Goal: Information Seeking & Learning: Learn about a topic

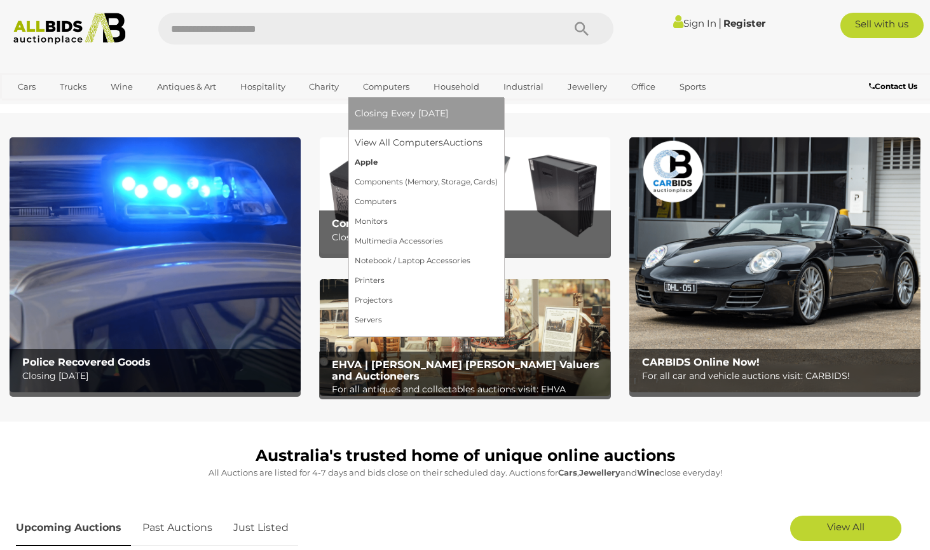
click at [366, 160] on link "Apple" at bounding box center [426, 163] width 143 height 20
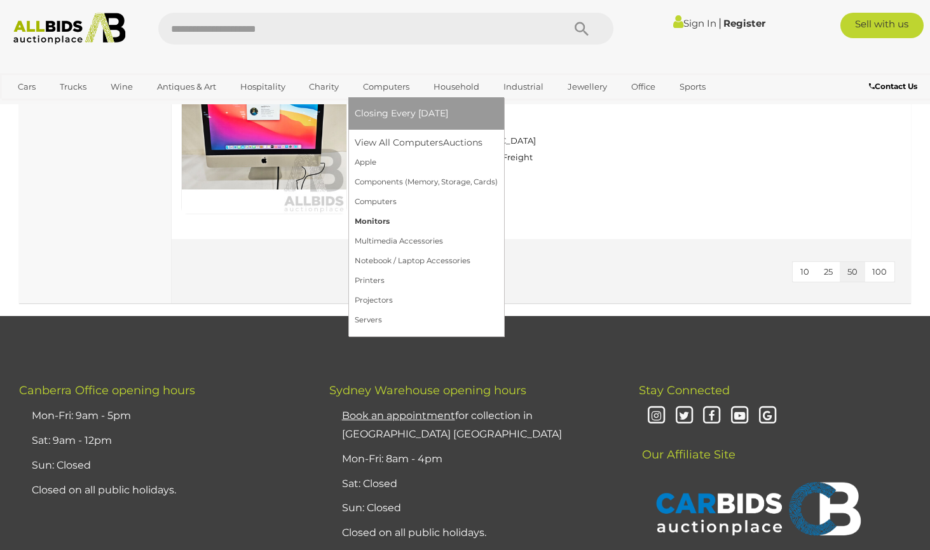
scroll to position [3339, 0]
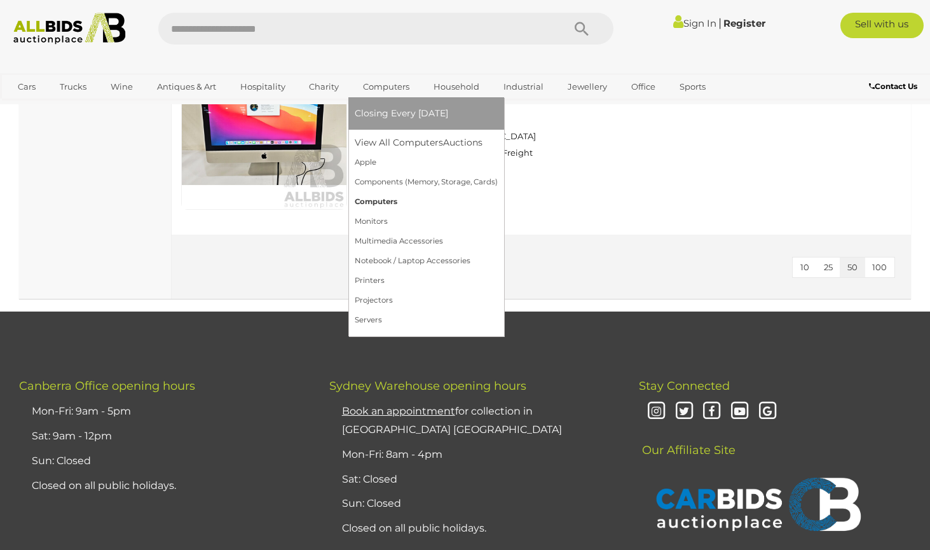
click at [377, 200] on link "Computers" at bounding box center [426, 202] width 143 height 20
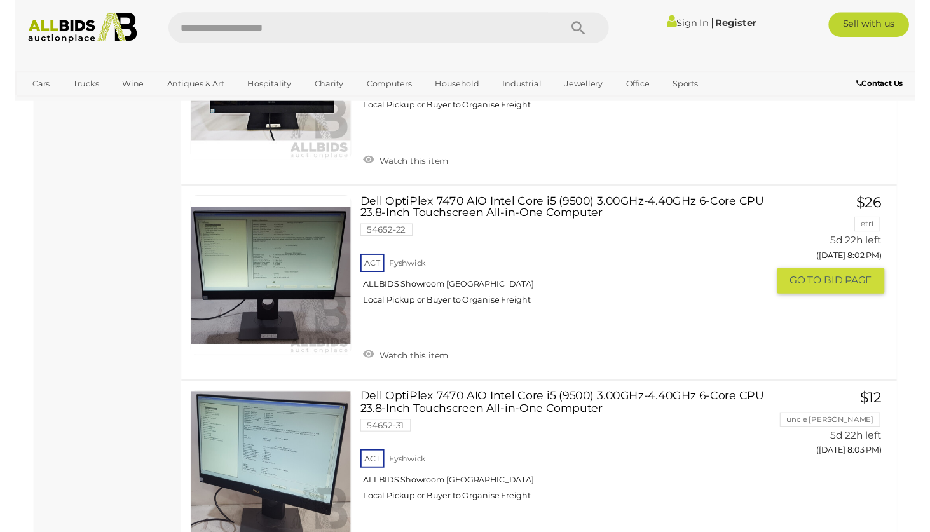
scroll to position [2979, 0]
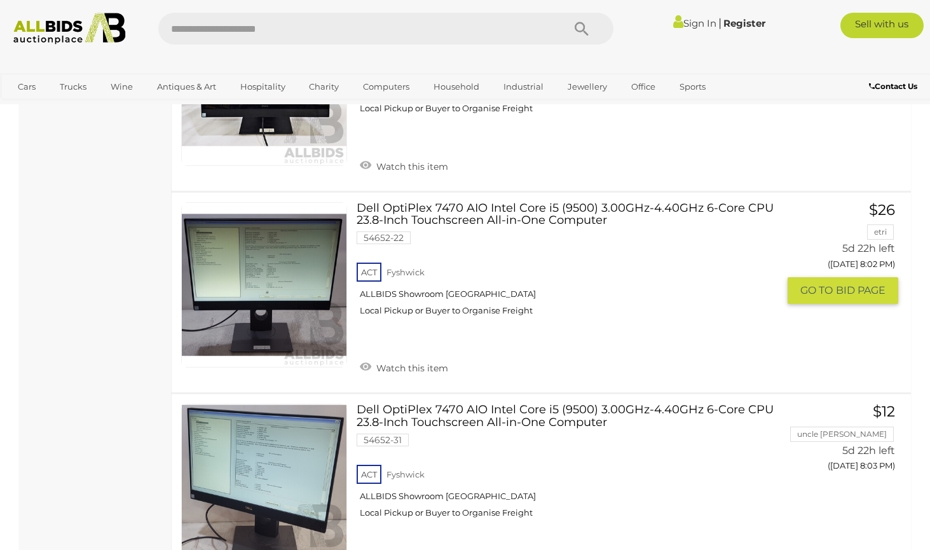
click at [398, 202] on link "Dell OptiPlex 7470 AIO Intel Core i5 (9500) 3.00GHz-4.40GHz 6-Core CPU 23.8-Inc…" at bounding box center [572, 264] width 412 height 124
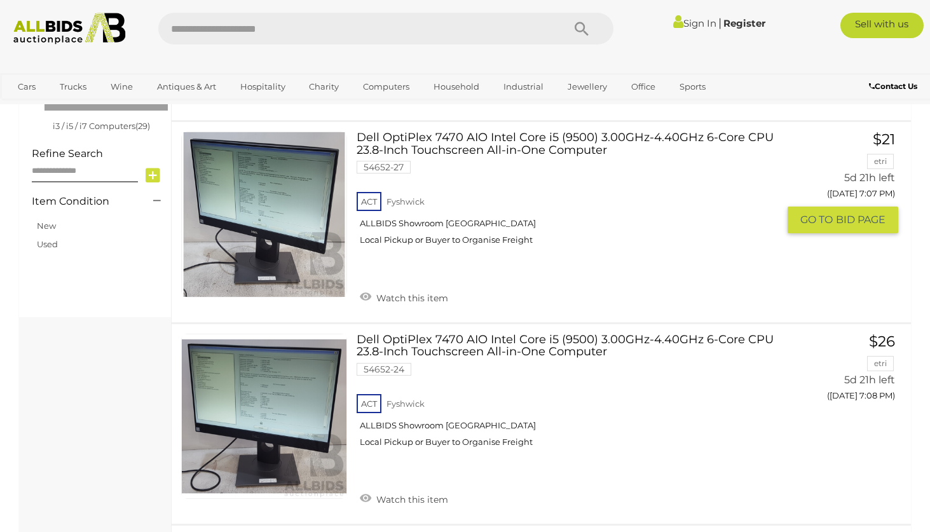
scroll to position [424, 0]
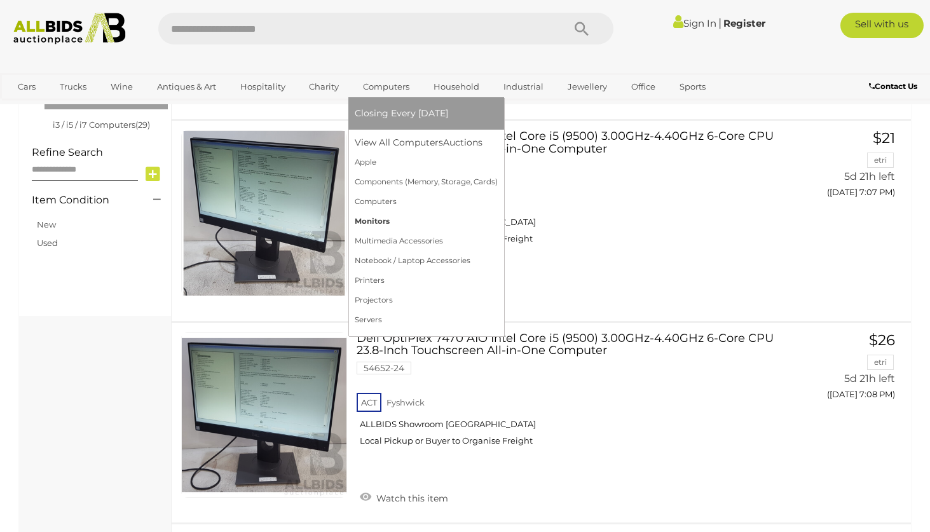
click at [374, 219] on link "Monitors" at bounding box center [426, 222] width 143 height 20
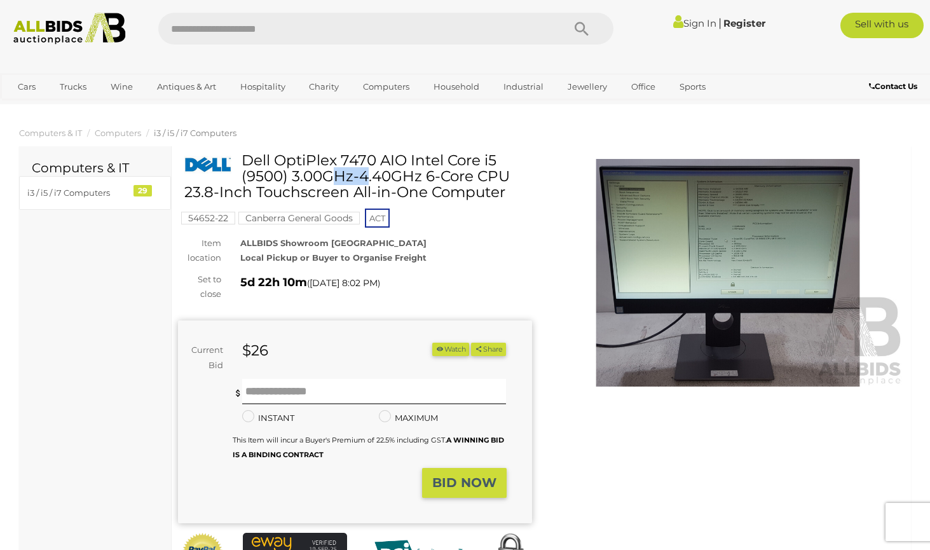
click at [304, 134] on ol "Computers & IT Computers i3 / i5 / i7 Computers" at bounding box center [465, 133] width 930 height 21
drag, startPoint x: 244, startPoint y: 158, endPoint x: 501, endPoint y: 155, distance: 257.6
click at [501, 155] on h1 "Dell OptiPlex 7470 AIO Intel Core i5 (9500) 3.00GHz-4.40GHz 6-Core CPU 23.8-Inc…" at bounding box center [356, 177] width 345 height 48
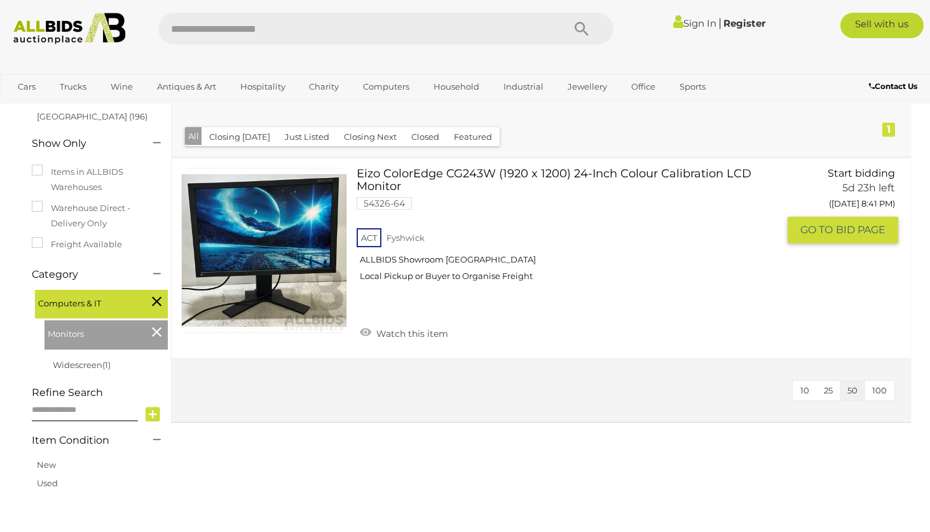
scroll to position [173, 0]
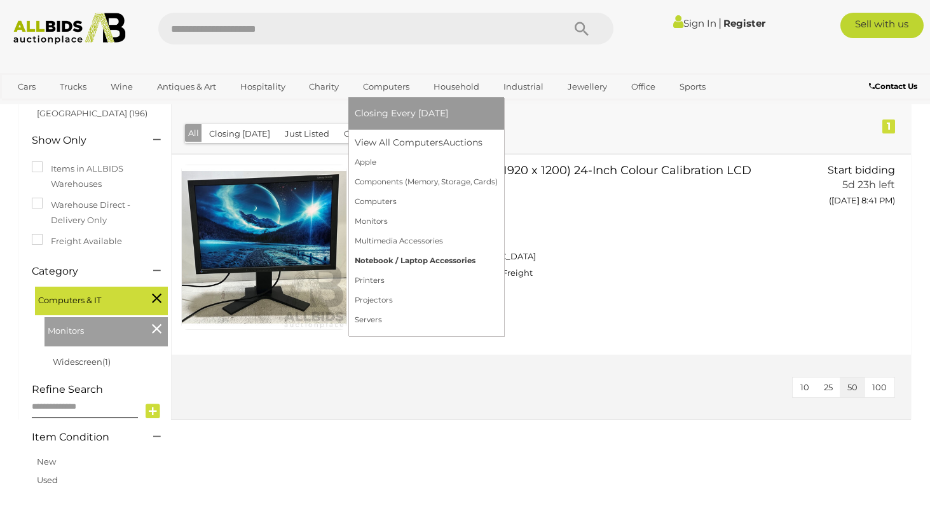
click at [381, 259] on link "Notebook / Laptop Accessories" at bounding box center [426, 261] width 143 height 20
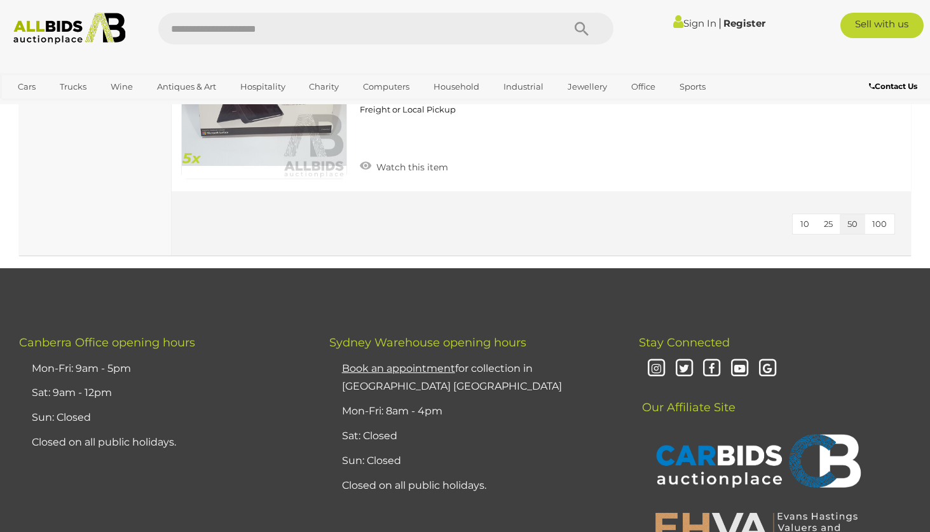
scroll to position [1347, 0]
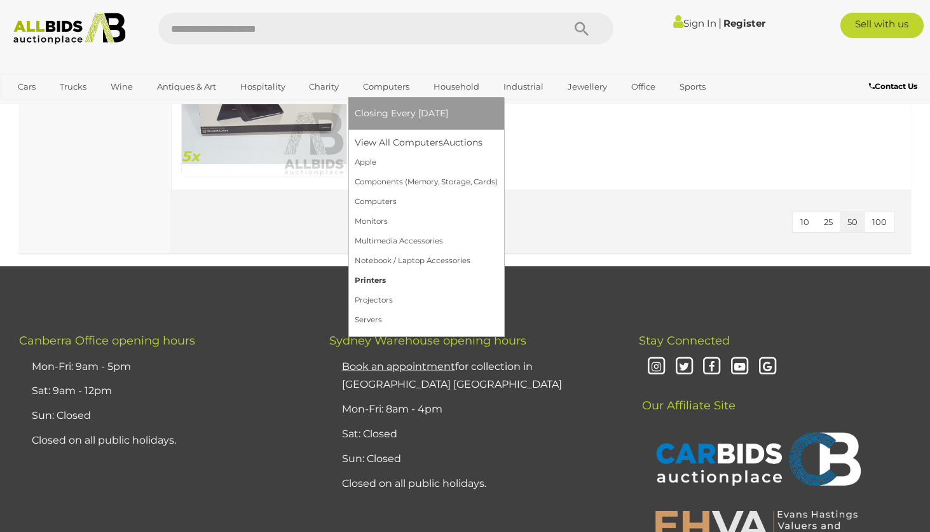
click at [370, 280] on link "Printers" at bounding box center [426, 281] width 143 height 20
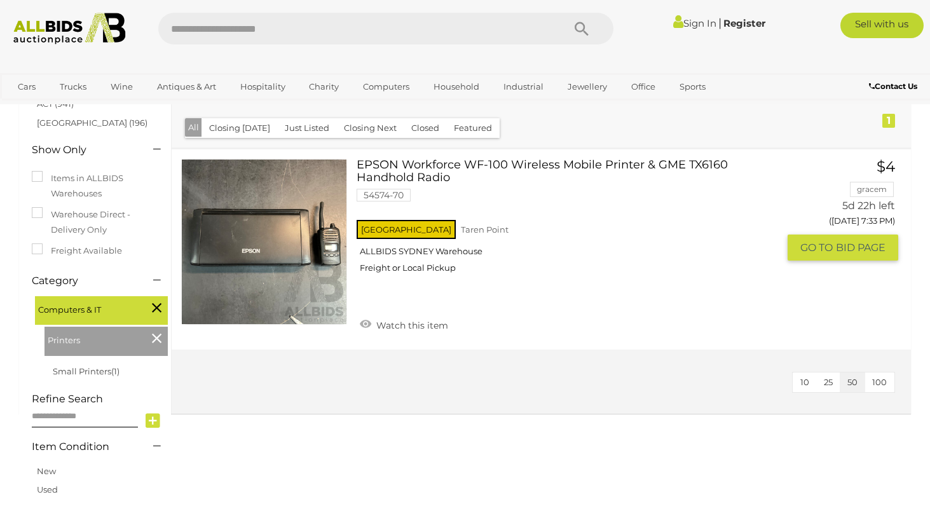
scroll to position [165, 0]
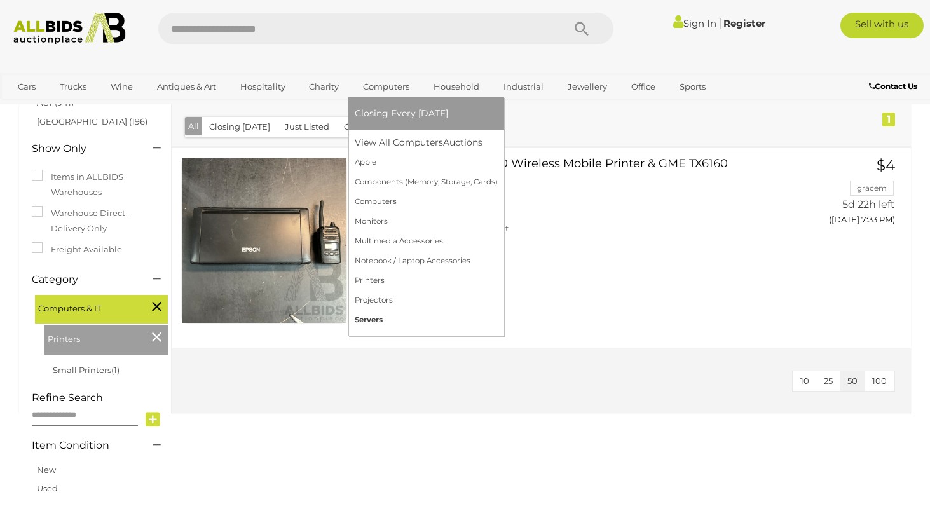
click at [372, 321] on link "Servers" at bounding box center [426, 320] width 143 height 20
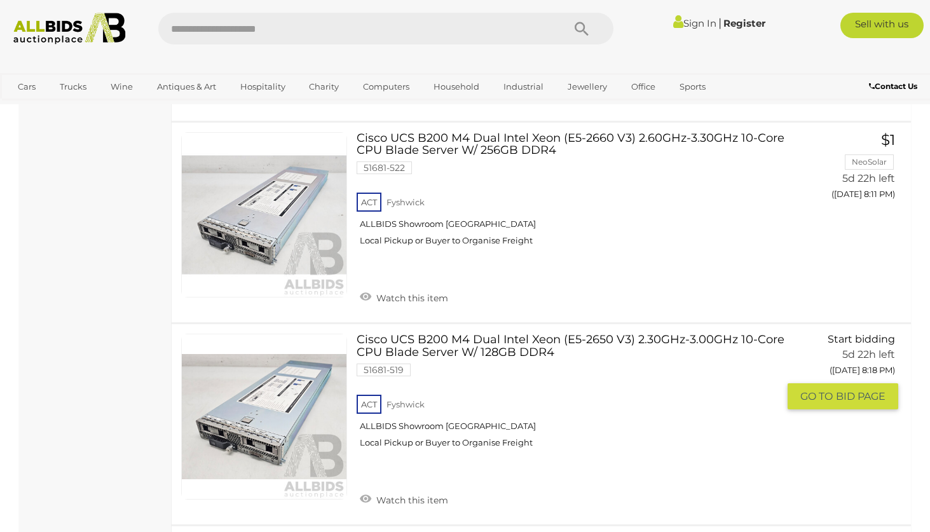
scroll to position [2015, 0]
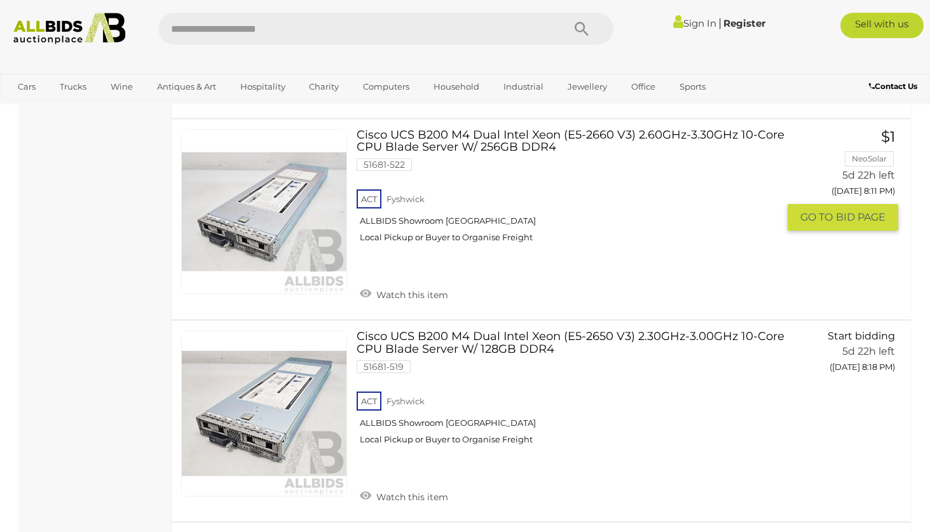
click at [703, 229] on div "ACT [GEOGRAPHIC_DATA] ALLBIDS Showroom [GEOGRAPHIC_DATA] Local Pickup or Buyer …" at bounding box center [568, 219] width 422 height 65
